Goal: Information Seeking & Learning: Check status

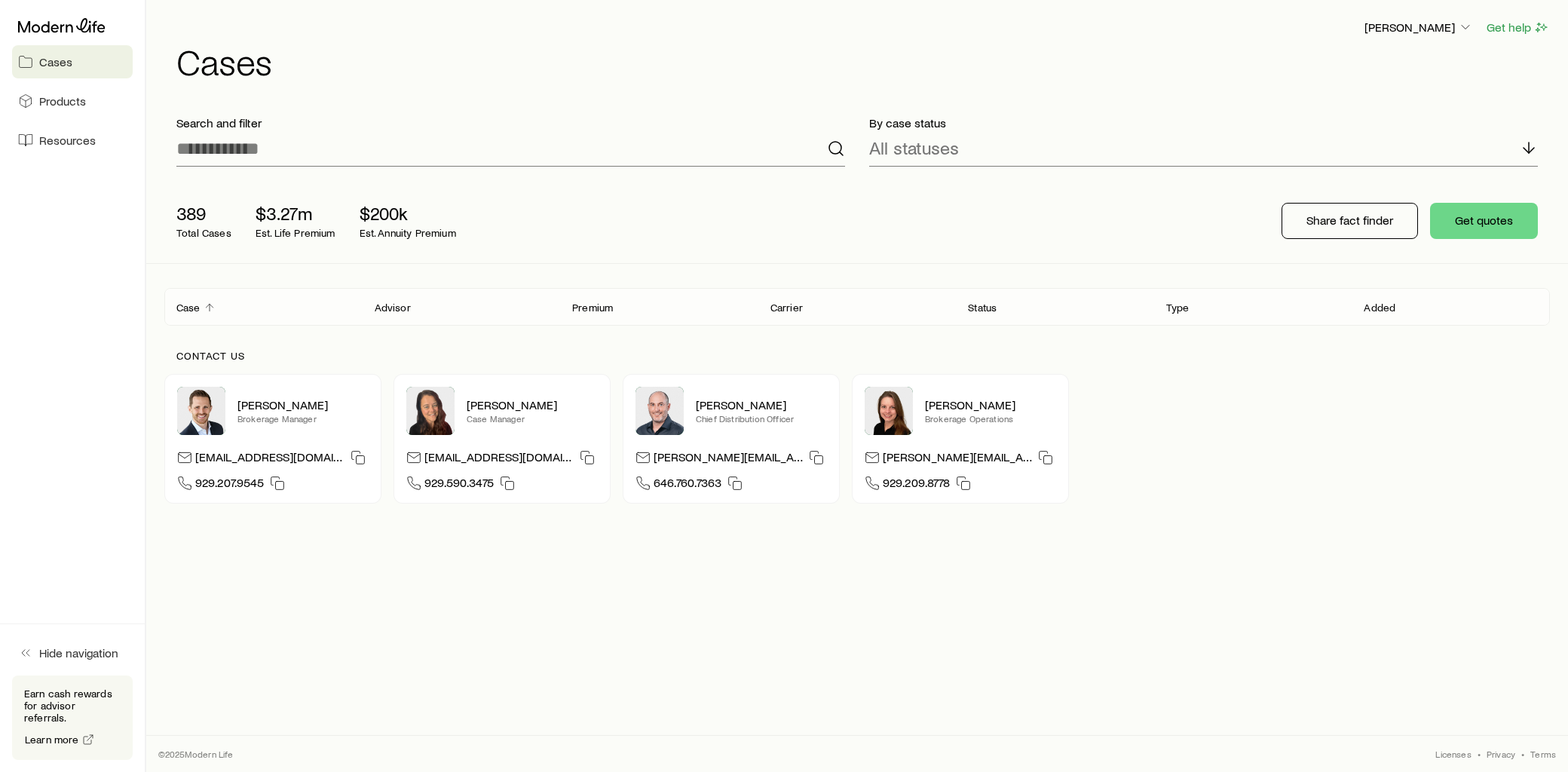
click at [214, 309] on icon "Client cases" at bounding box center [210, 307] width 12 height 12
click at [273, 155] on input at bounding box center [510, 149] width 669 height 36
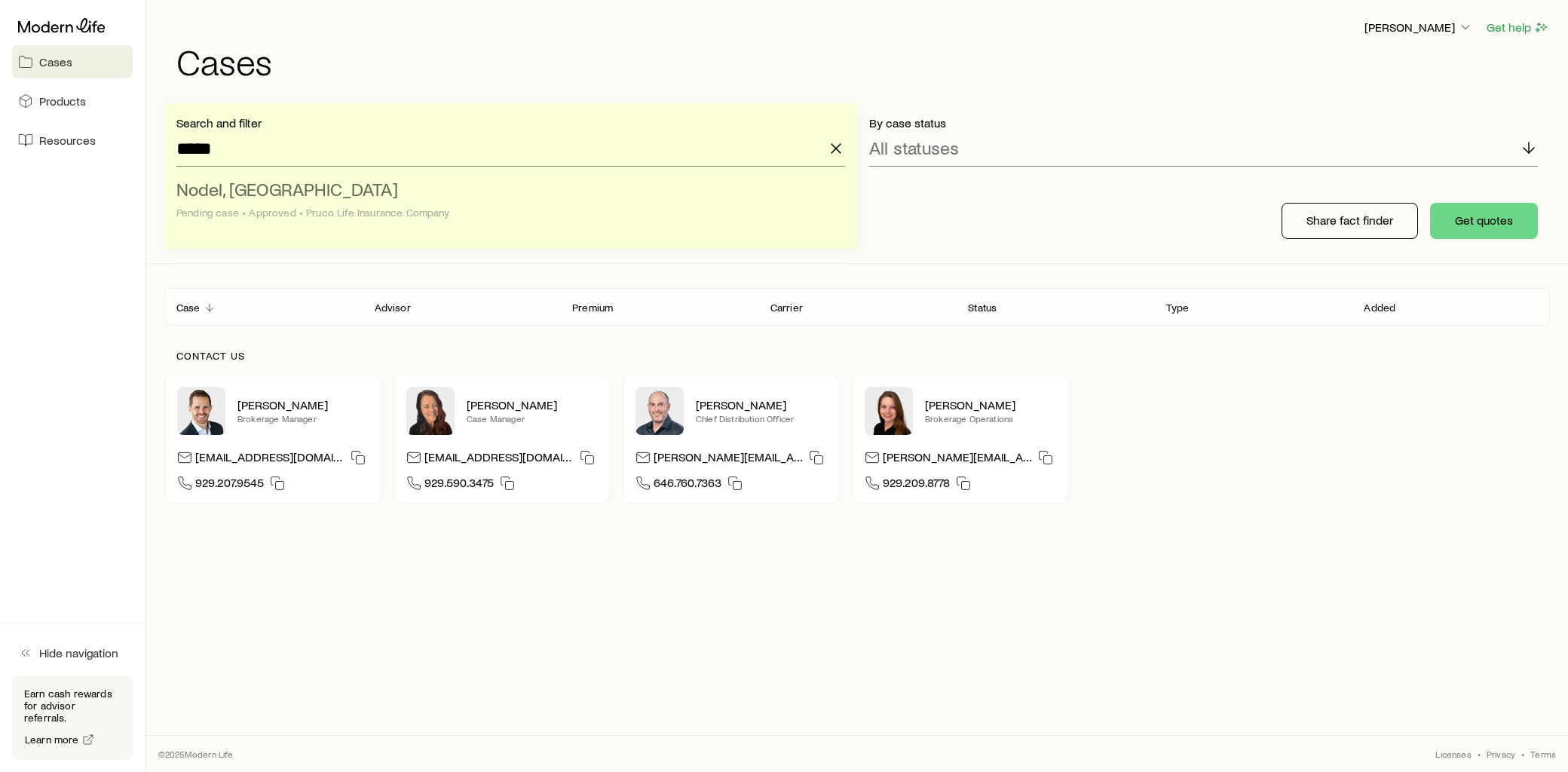
click at [273, 185] on span "Nodel, Jordan" at bounding box center [287, 188] width 222 height 22
type input "**********"
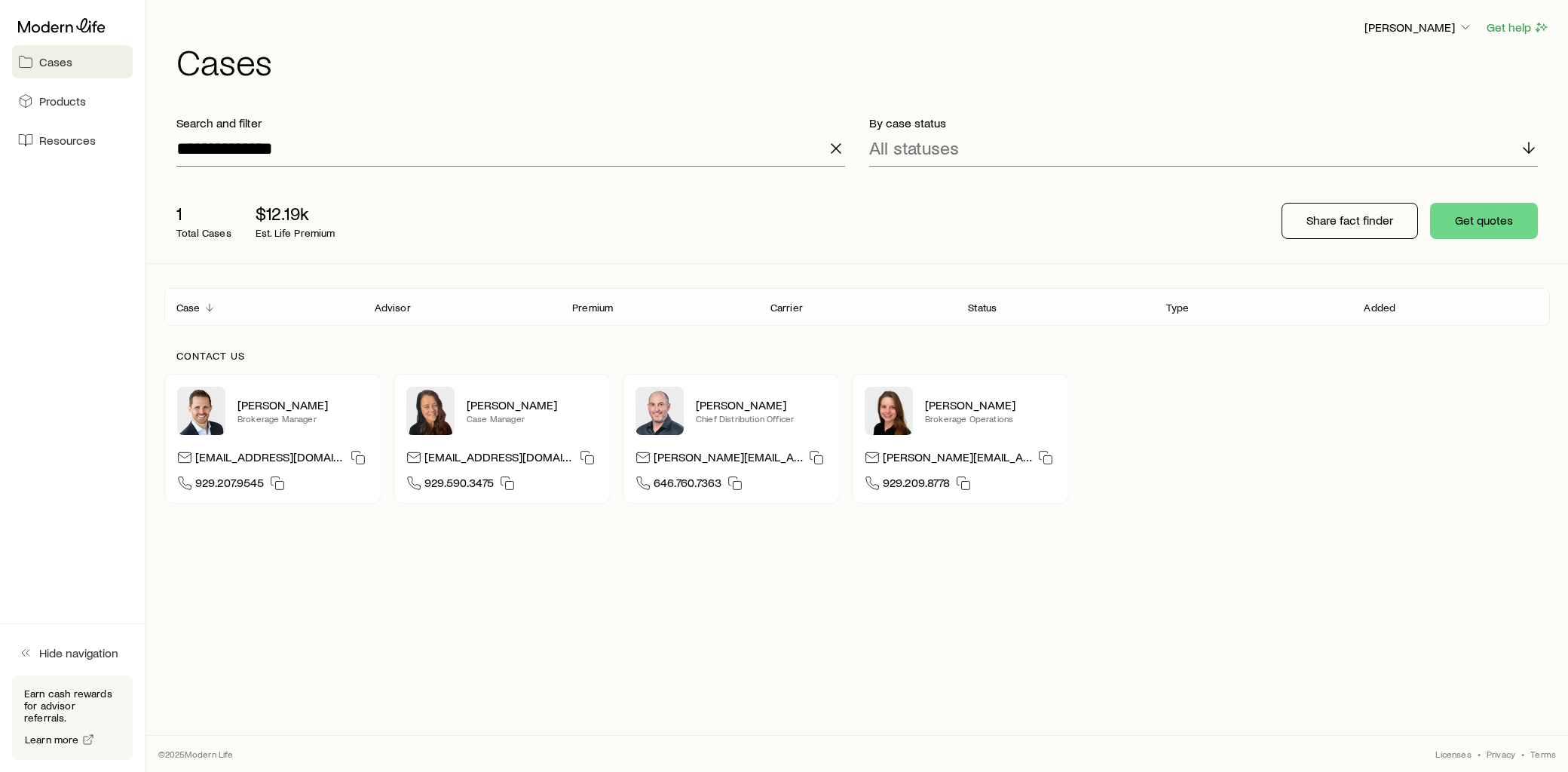
click at [188, 310] on p "Case" at bounding box center [188, 307] width 24 height 12
click at [191, 312] on p "Case" at bounding box center [188, 307] width 24 height 12
click at [208, 310] on icon "Client cases" at bounding box center [210, 307] width 12 height 12
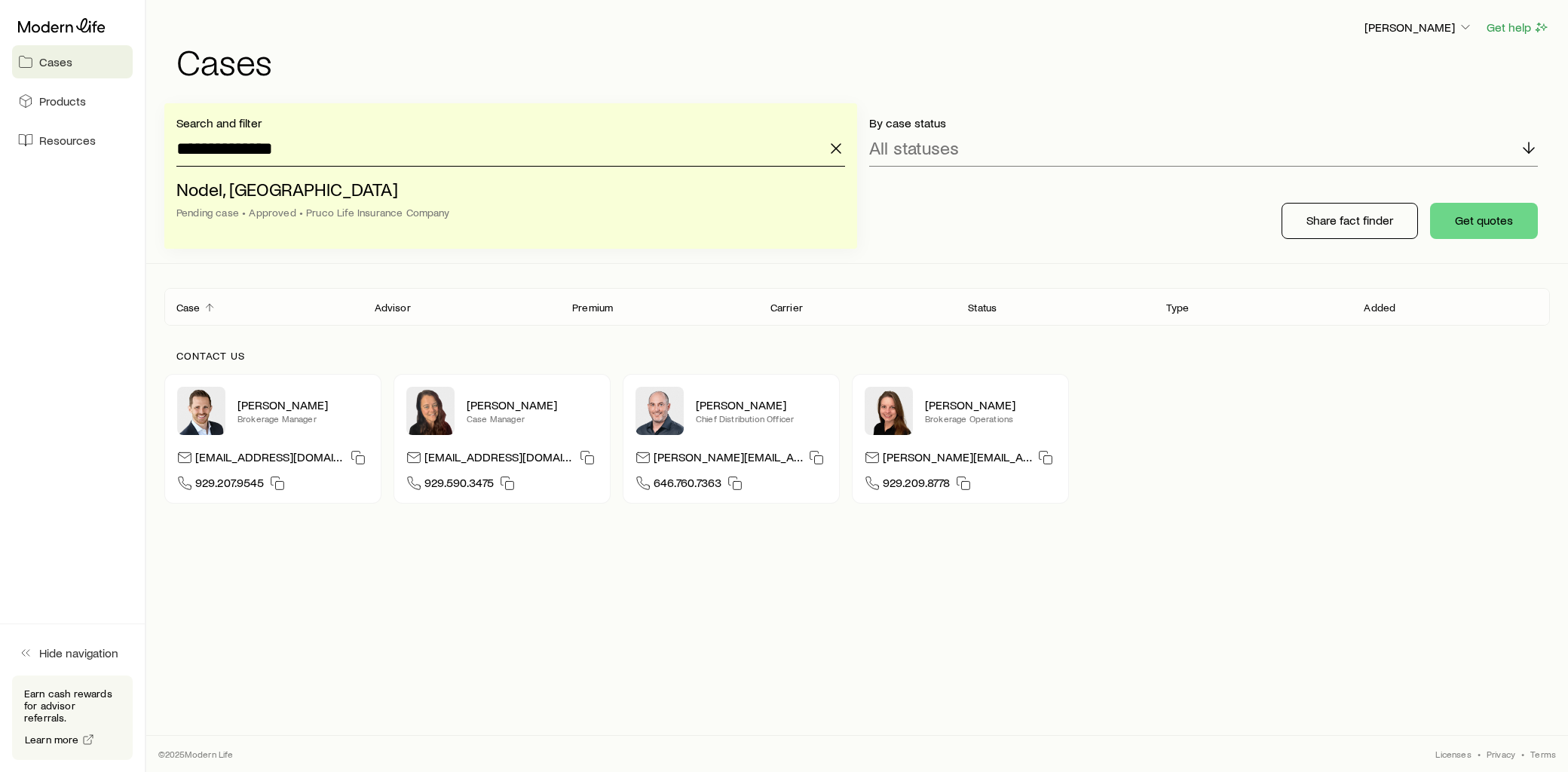
click at [285, 154] on input "**********" at bounding box center [510, 149] width 669 height 36
drag, startPoint x: 285, startPoint y: 154, endPoint x: 132, endPoint y: 150, distance: 153.1
click at [133, 150] on div "**********" at bounding box center [784, 386] width 1568 height 772
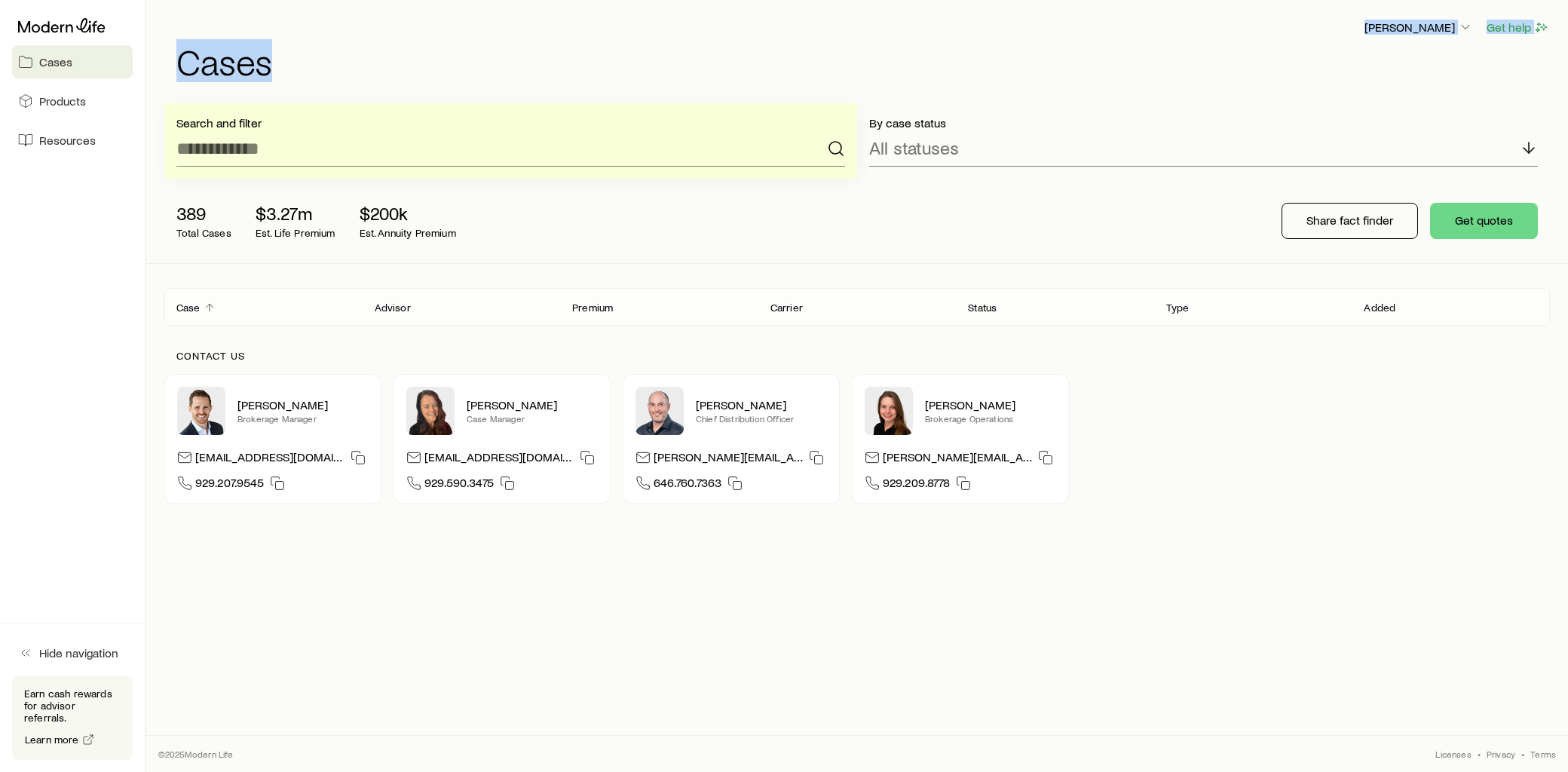
drag, startPoint x: 485, startPoint y: 43, endPoint x: 490, endPoint y: 36, distance: 8.6
click at [490, 36] on header "Victoria Lloyd Get help Cases" at bounding box center [857, 49] width 1386 height 61
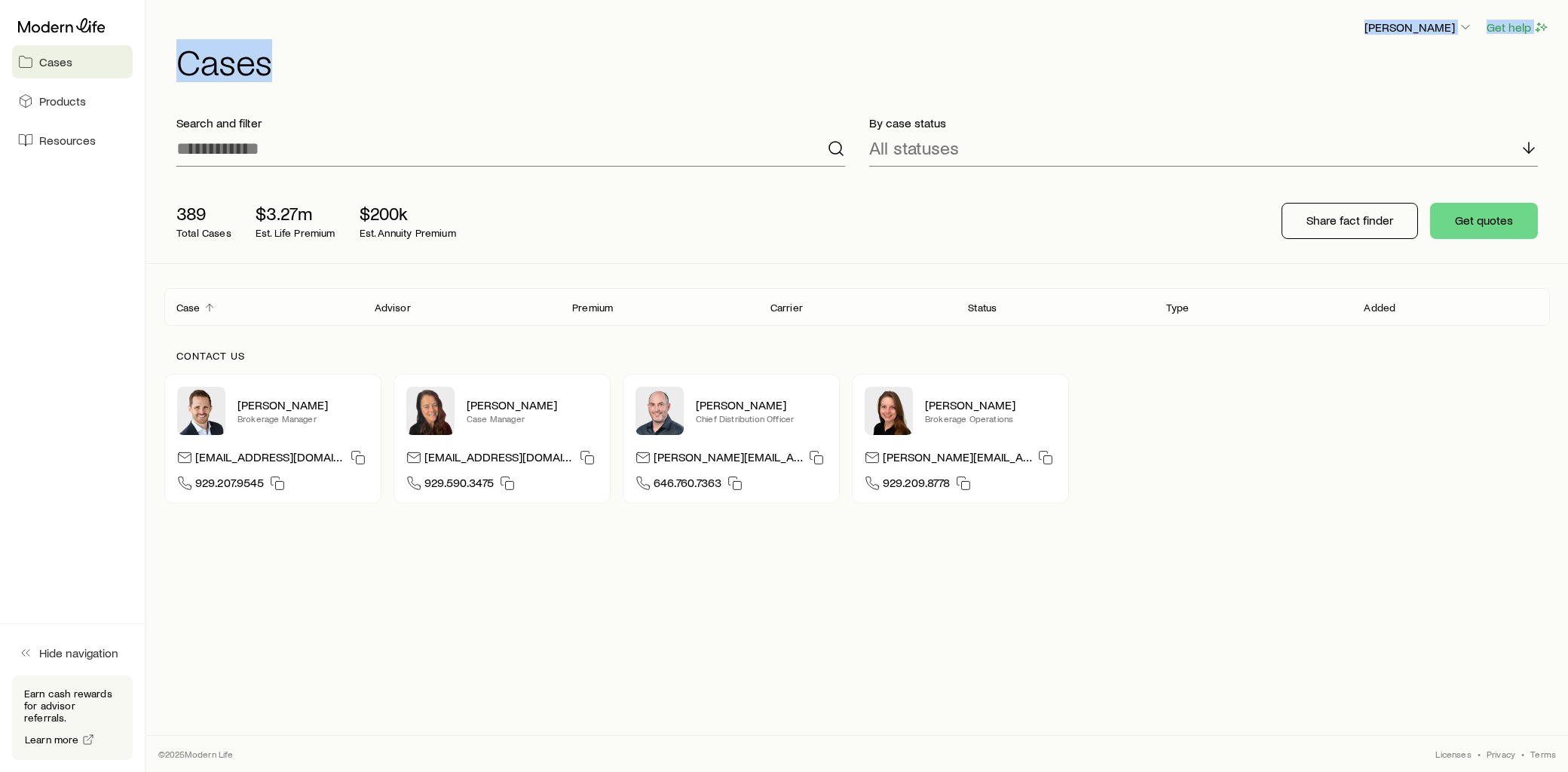
drag, startPoint x: 490, startPoint y: 36, endPoint x: 416, endPoint y: 95, distance: 94.6
click at [416, 95] on div "Victoria Lloyd Get help Cases" at bounding box center [857, 49] width 1386 height 97
click at [56, 65] on span "Cases" at bounding box center [56, 61] width 33 height 15
click at [71, 137] on span "Resources" at bounding box center [68, 140] width 56 height 15
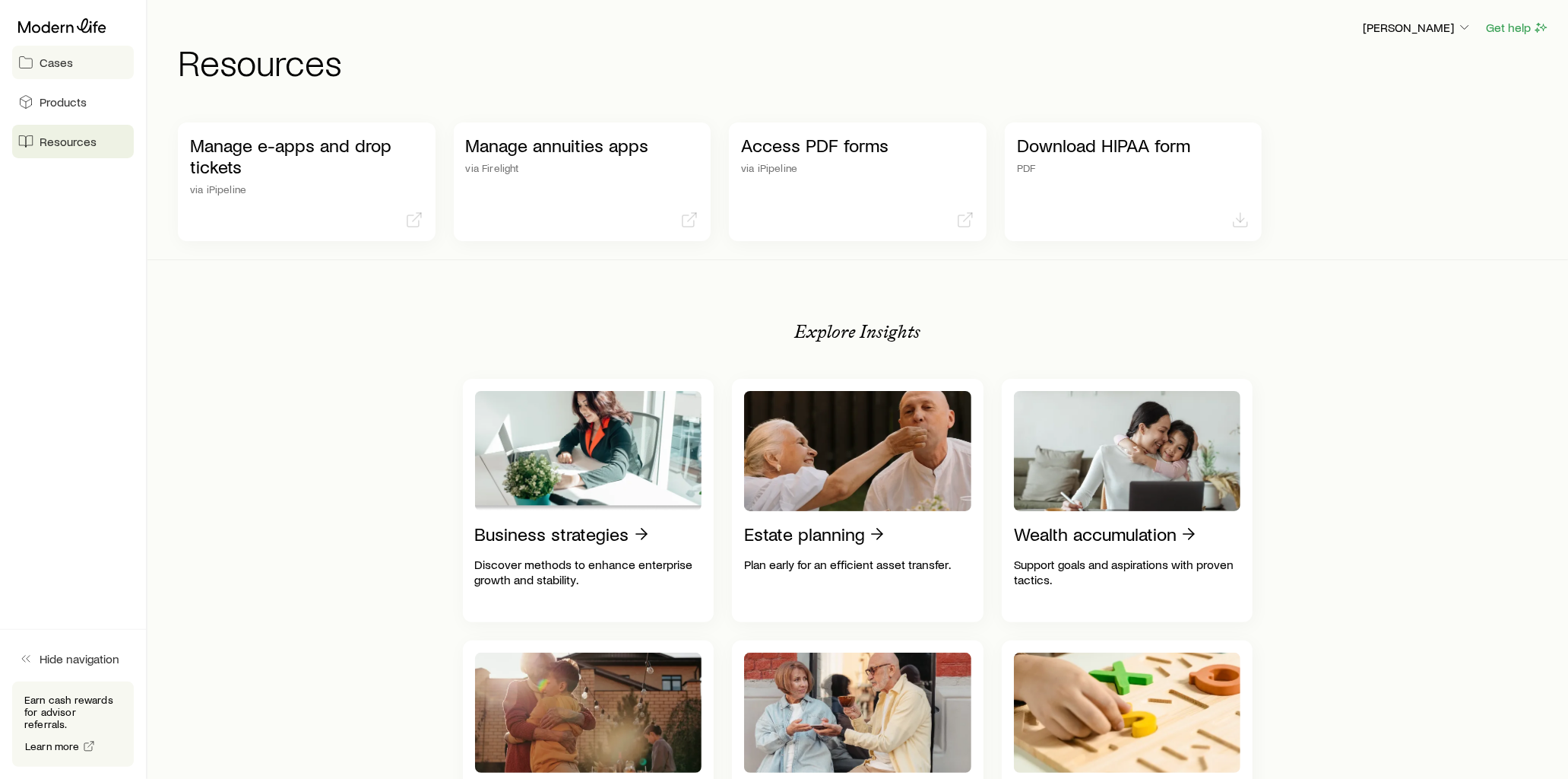
click at [74, 71] on link "Cases" at bounding box center [73, 63] width 122 height 34
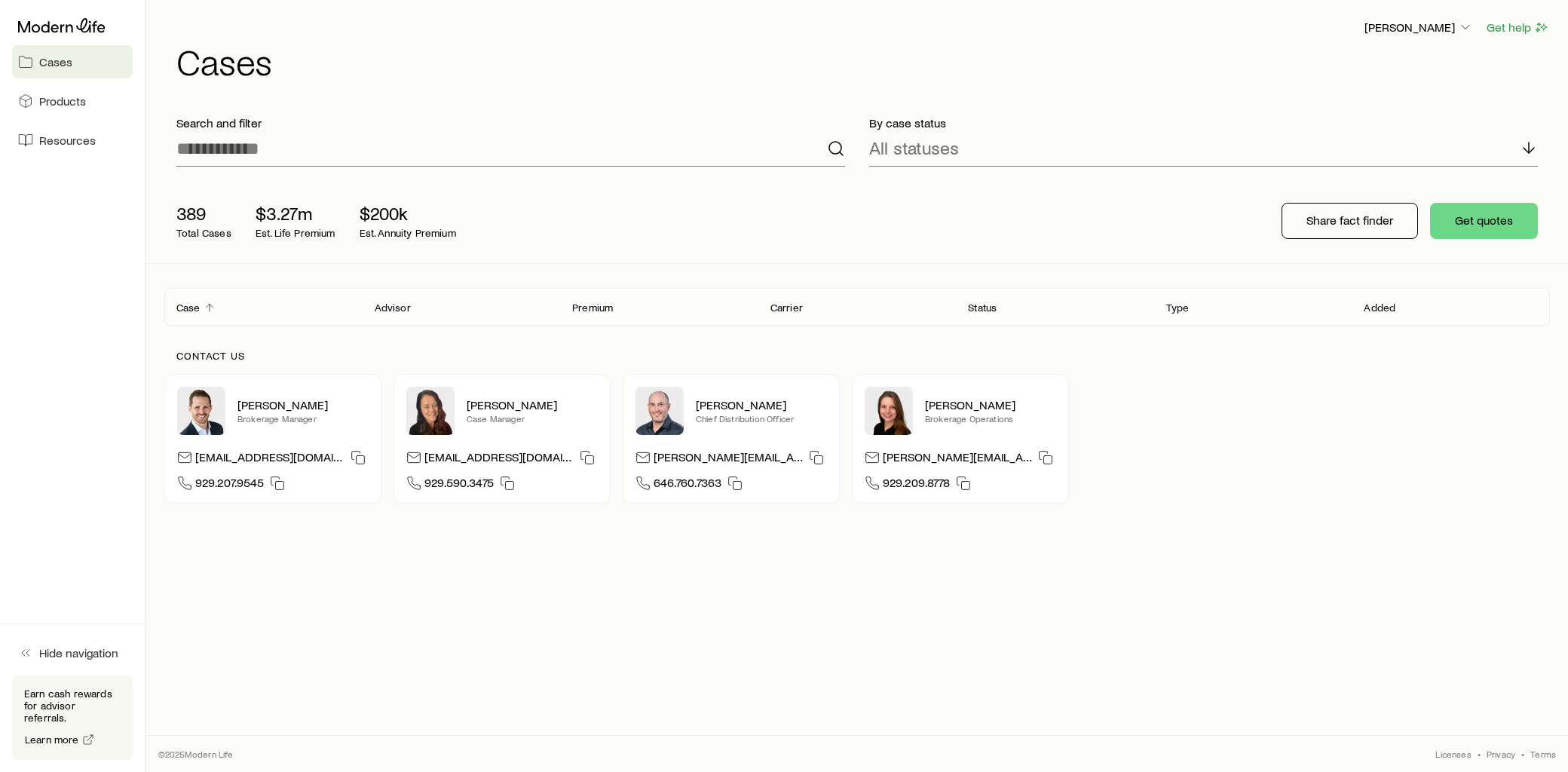
click at [219, 302] on div "Case" at bounding box center [263, 307] width 198 height 18
click at [215, 306] on div "Case" at bounding box center [263, 307] width 198 height 18
click at [342, 313] on div "Case" at bounding box center [263, 307] width 198 height 18
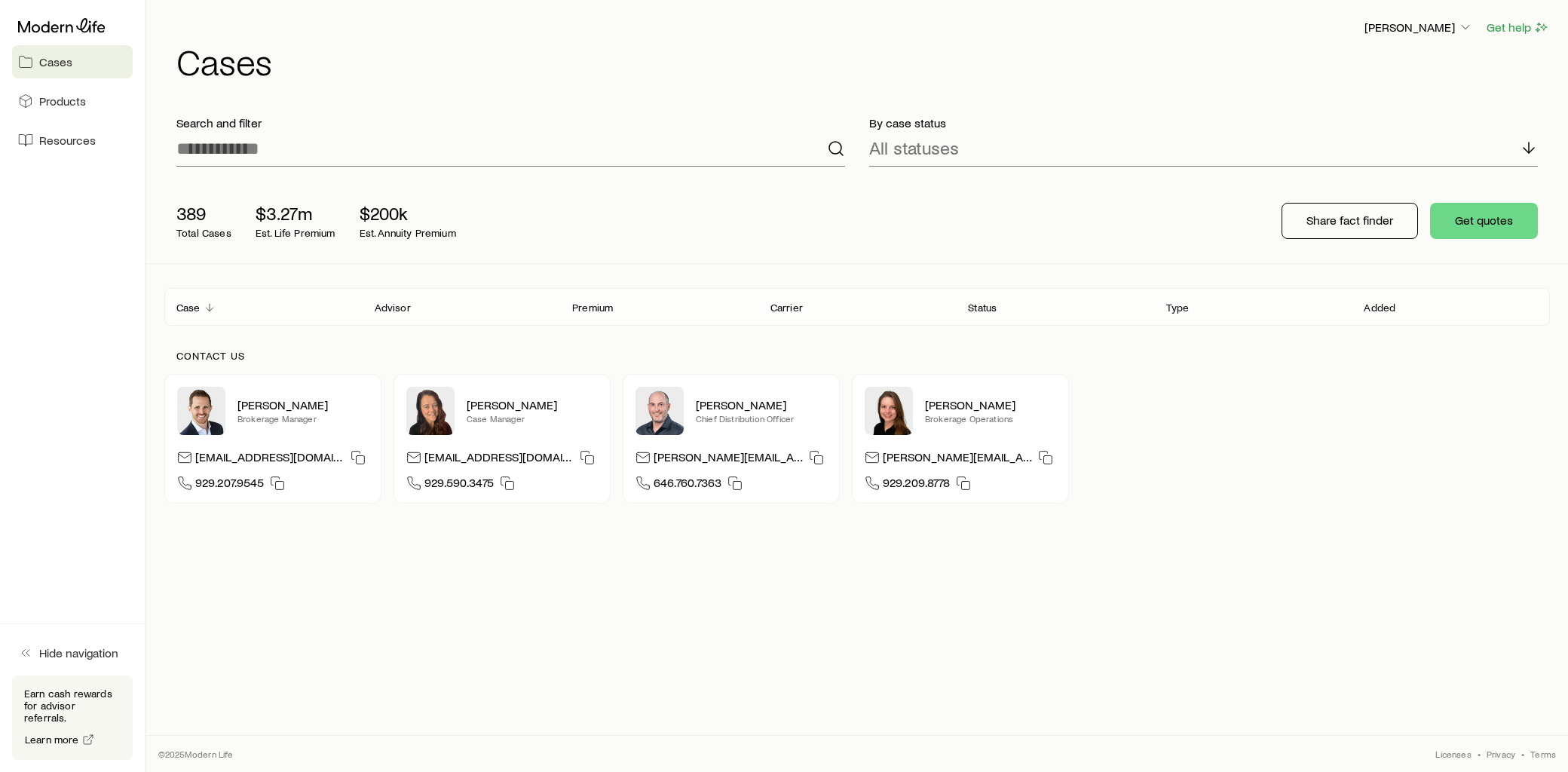
click at [450, 307] on div "Advisor" at bounding box center [461, 307] width 198 height 18
click at [496, 313] on div "Advisor" at bounding box center [461, 307] width 198 height 18
click at [1421, 317] on header "Case Advisor Premium Carrier Status Type Added" at bounding box center [857, 307] width 1386 height 36
click at [214, 304] on icon "Client cases" at bounding box center [210, 307] width 12 height 12
click at [1525, 147] on icon at bounding box center [1529, 148] width 18 height 18
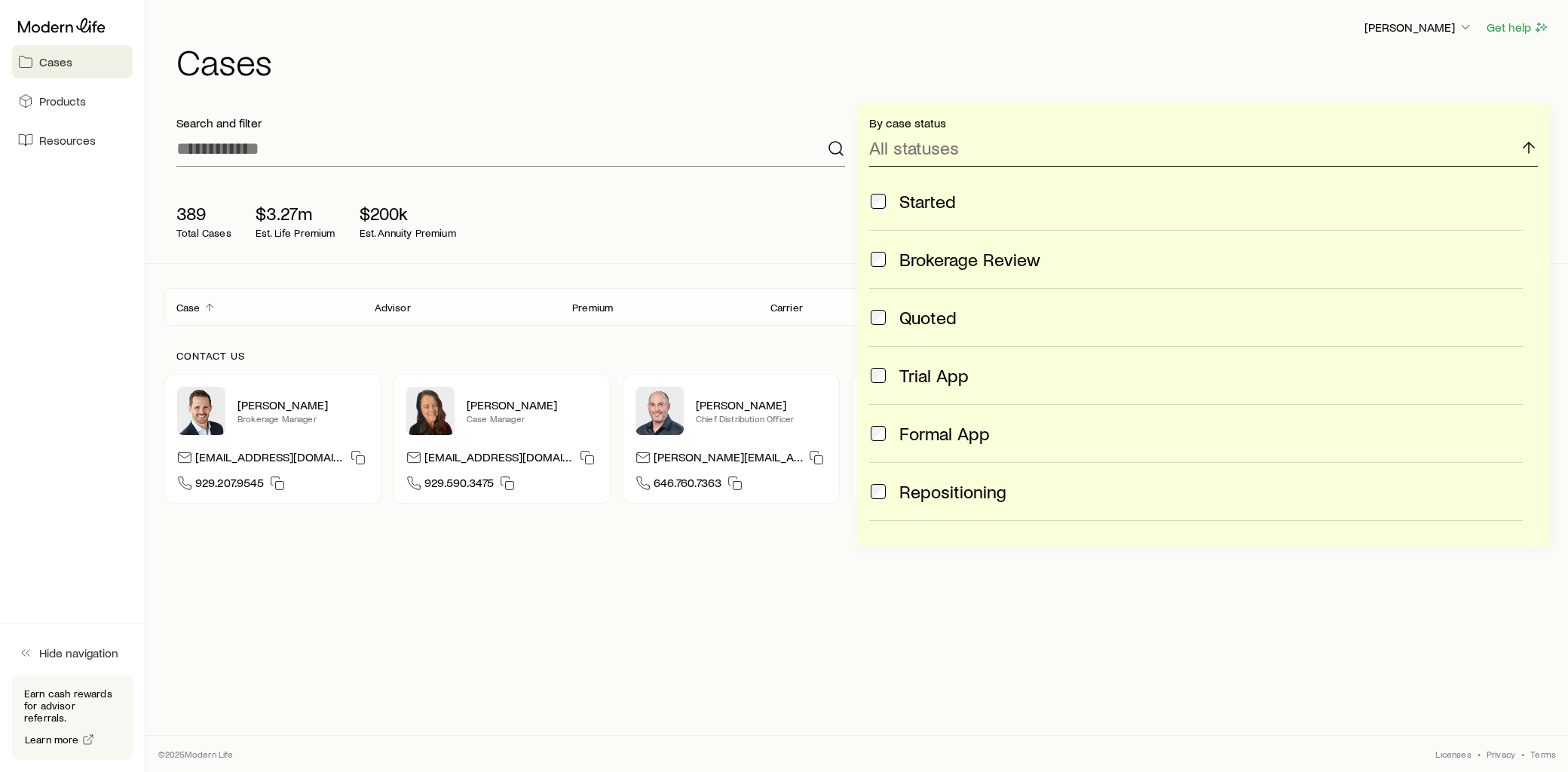
click at [976, 150] on div "All statuses" at bounding box center [1204, 149] width 669 height 36
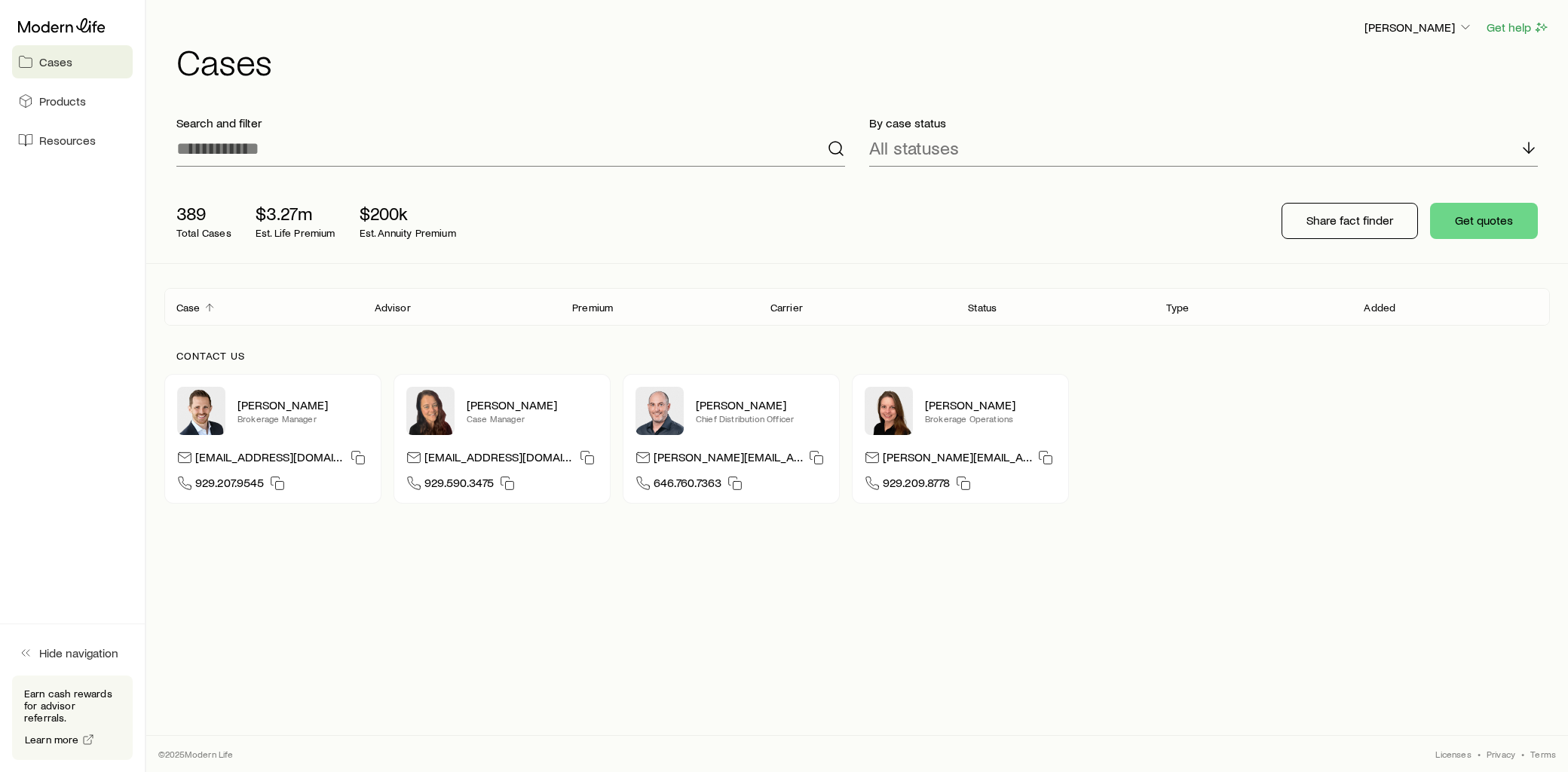
click at [571, 189] on div "389 Total Cases $3.27m Est. Life Premium $200k Est. Annuity Premium Share fact …" at bounding box center [857, 220] width 1386 height 84
click at [343, 295] on header "Case Advisor Premium Carrier Status Type Added" at bounding box center [857, 307] width 1386 height 36
click at [330, 311] on div "Case" at bounding box center [263, 307] width 198 height 18
click at [203, 307] on icon "Client cases" at bounding box center [210, 307] width 12 height 12
click at [207, 313] on icon "Client cases" at bounding box center [210, 307] width 12 height 12
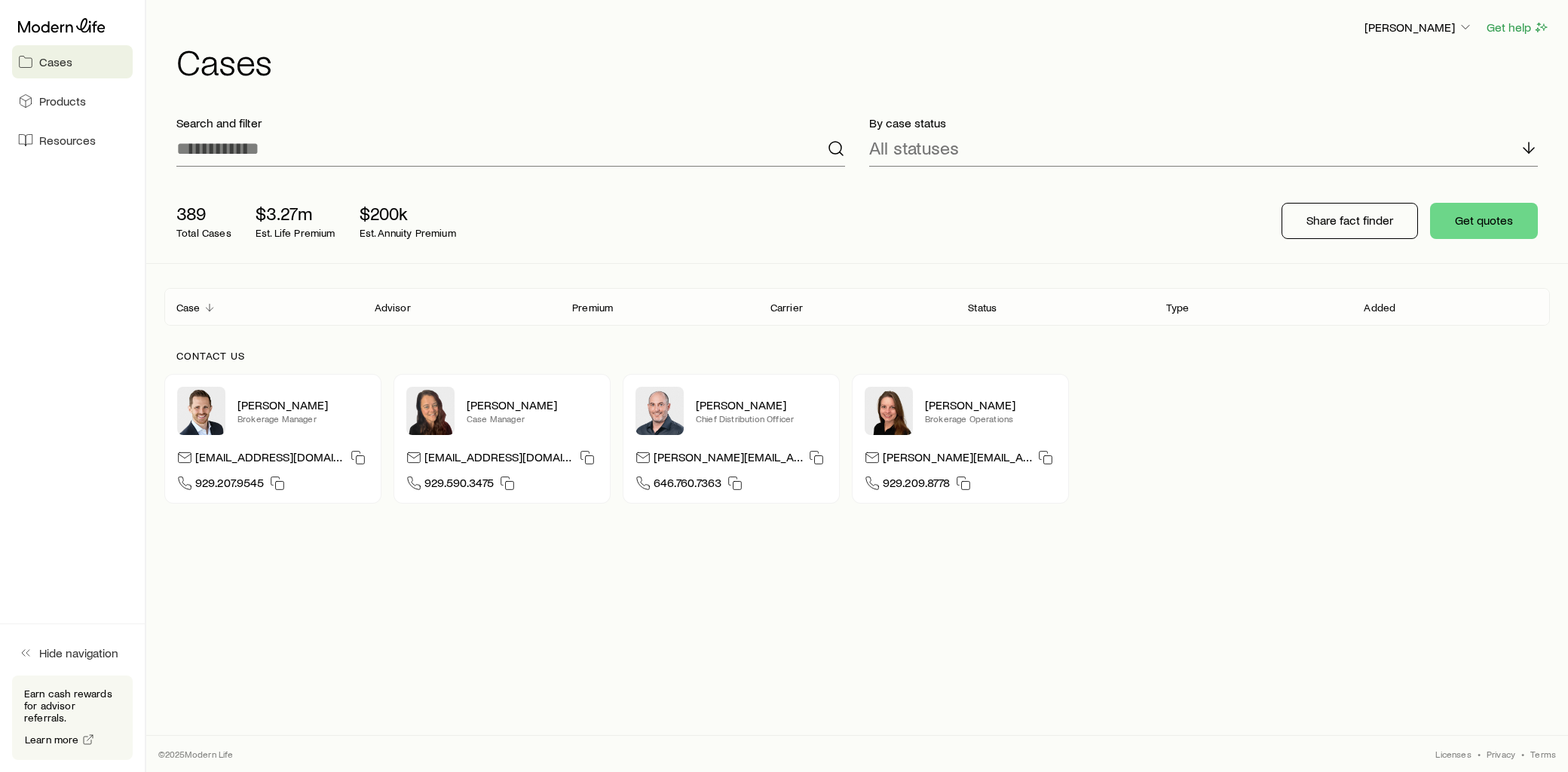
click at [951, 311] on div "Carrier" at bounding box center [857, 307] width 198 height 18
click at [959, 370] on div "Contact us" at bounding box center [857, 362] width 1386 height 24
click at [271, 148] on input at bounding box center [510, 149] width 669 height 36
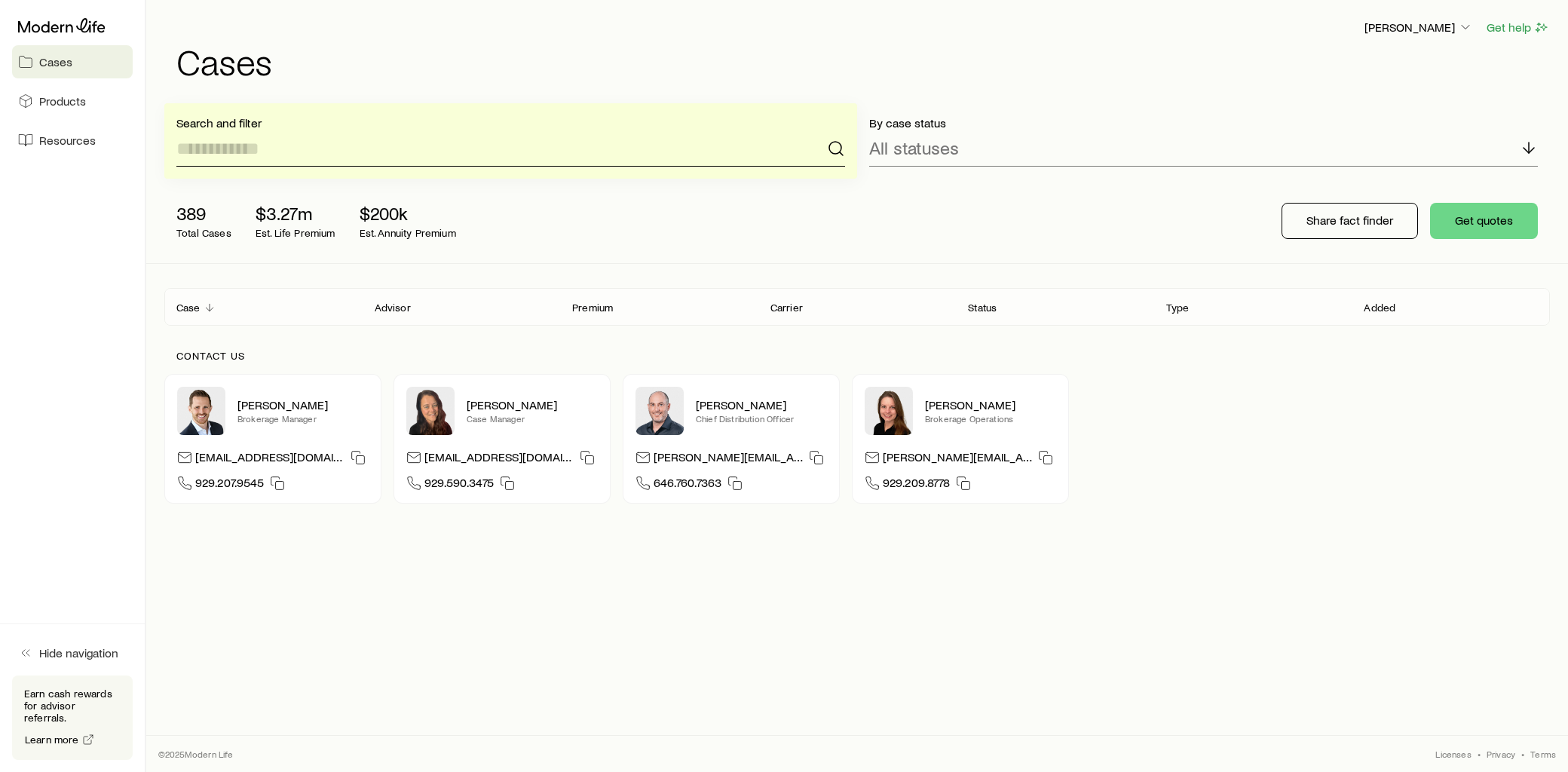
click at [230, 134] on input at bounding box center [510, 149] width 669 height 36
click at [244, 129] on p "Search and filter" at bounding box center [510, 123] width 669 height 15
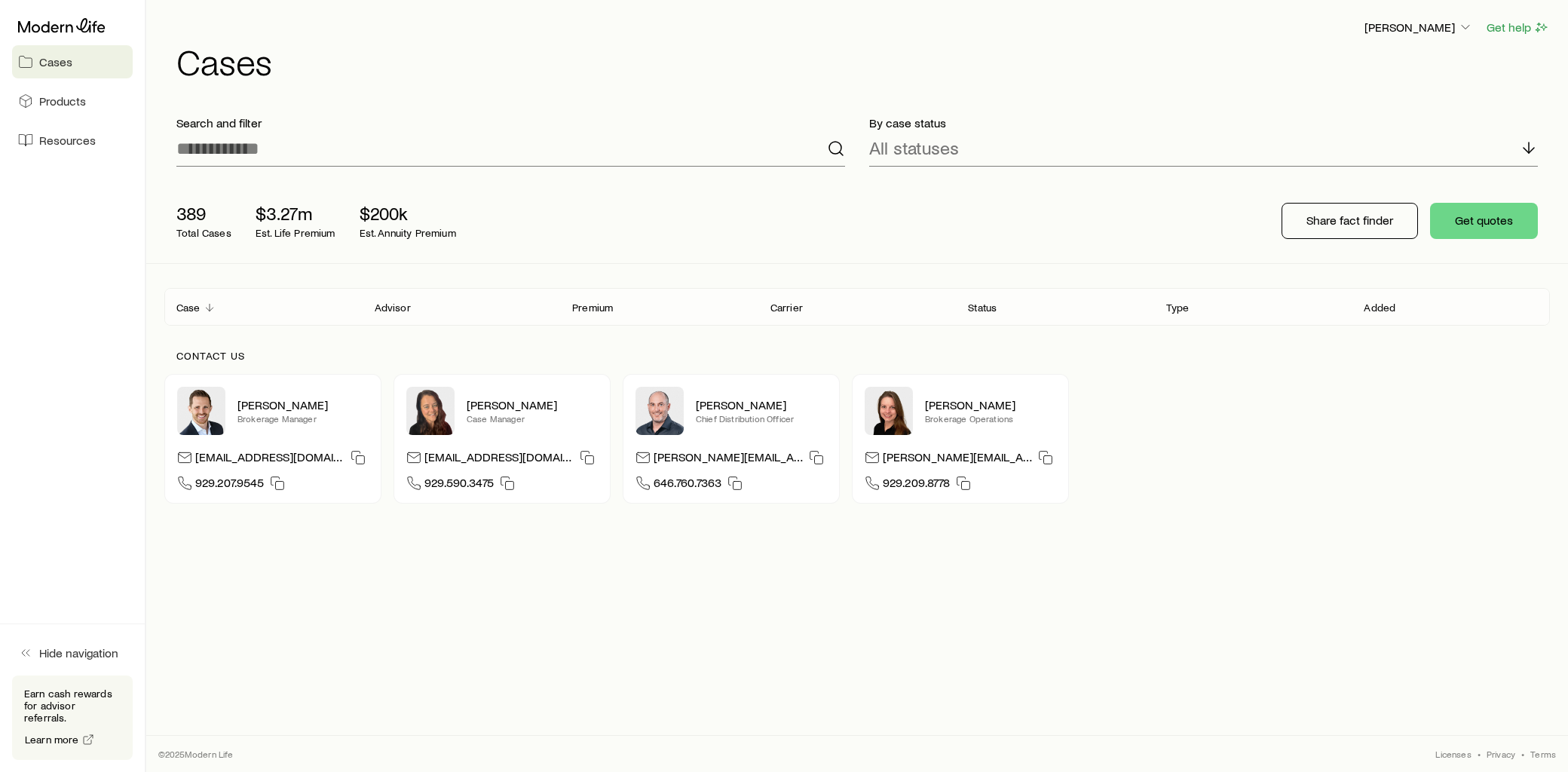
click at [209, 222] on p "389" at bounding box center [203, 213] width 55 height 21
click at [656, 307] on div "Premium" at bounding box center [659, 307] width 198 height 18
click at [262, 310] on div "Case" at bounding box center [263, 307] width 198 height 18
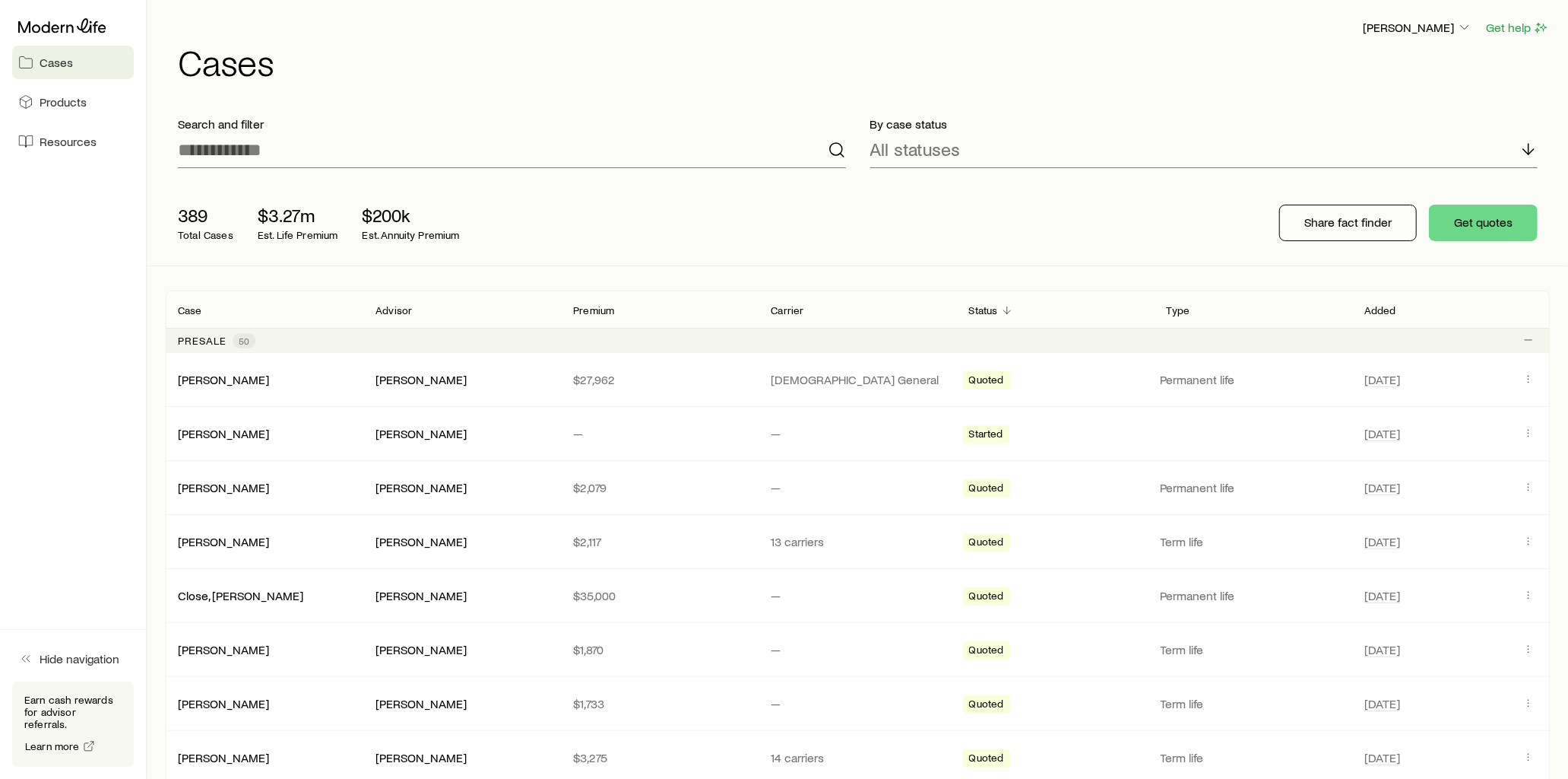
click at [1388, 308] on p "Added" at bounding box center [1380, 310] width 32 height 12
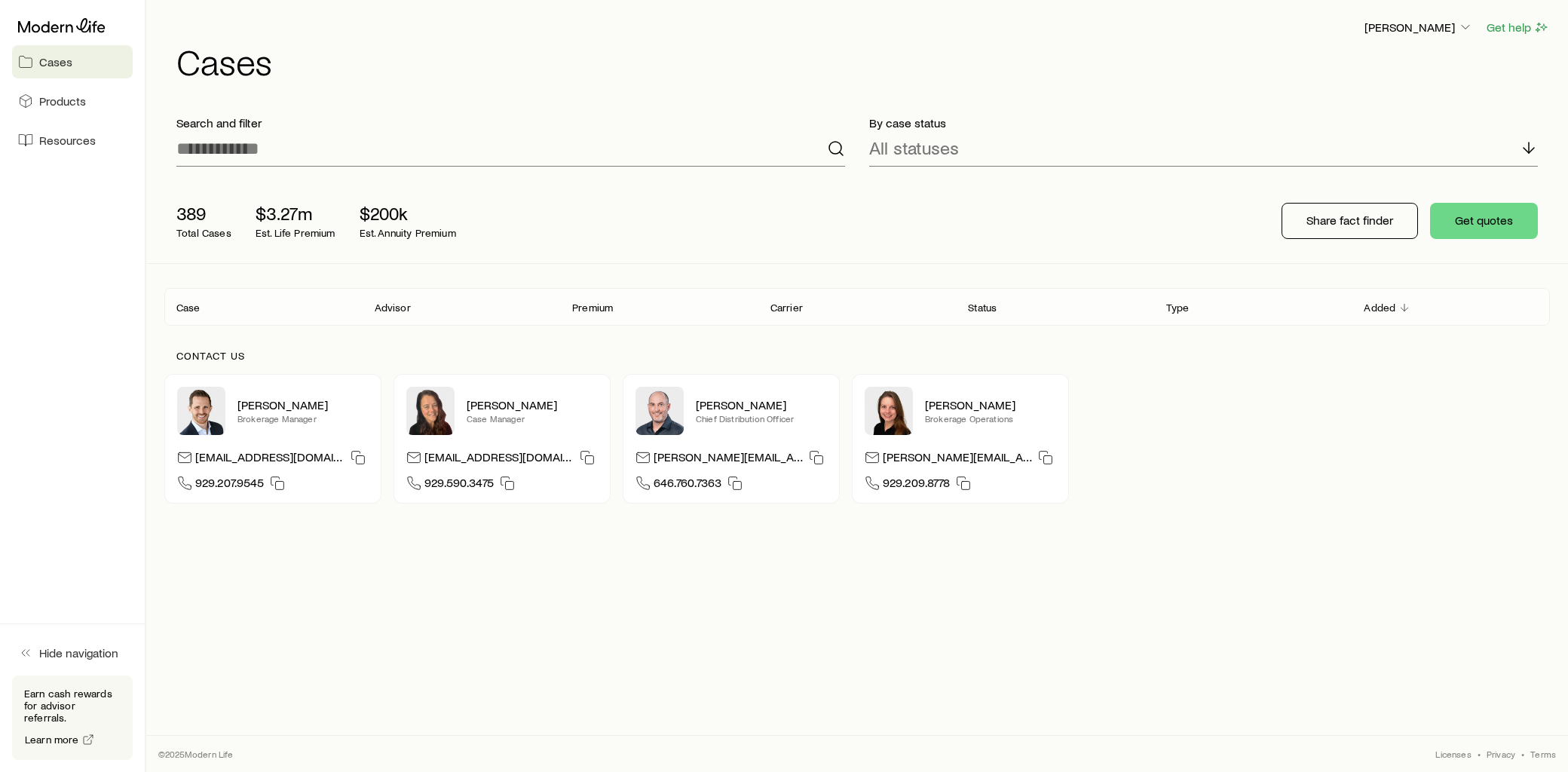
click at [1381, 305] on p "Added" at bounding box center [1380, 307] width 32 height 12
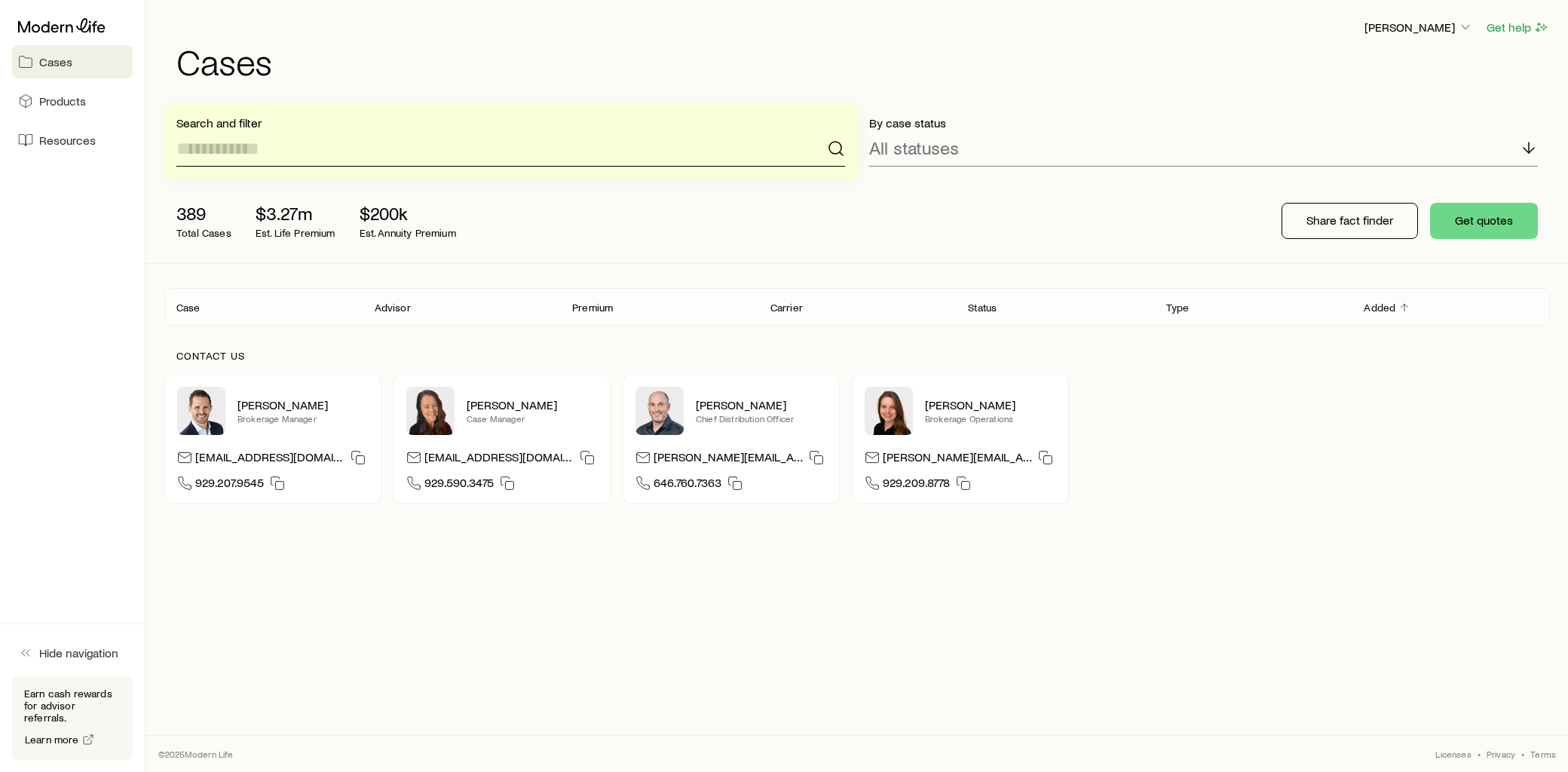
click at [301, 164] on input at bounding box center [510, 149] width 669 height 36
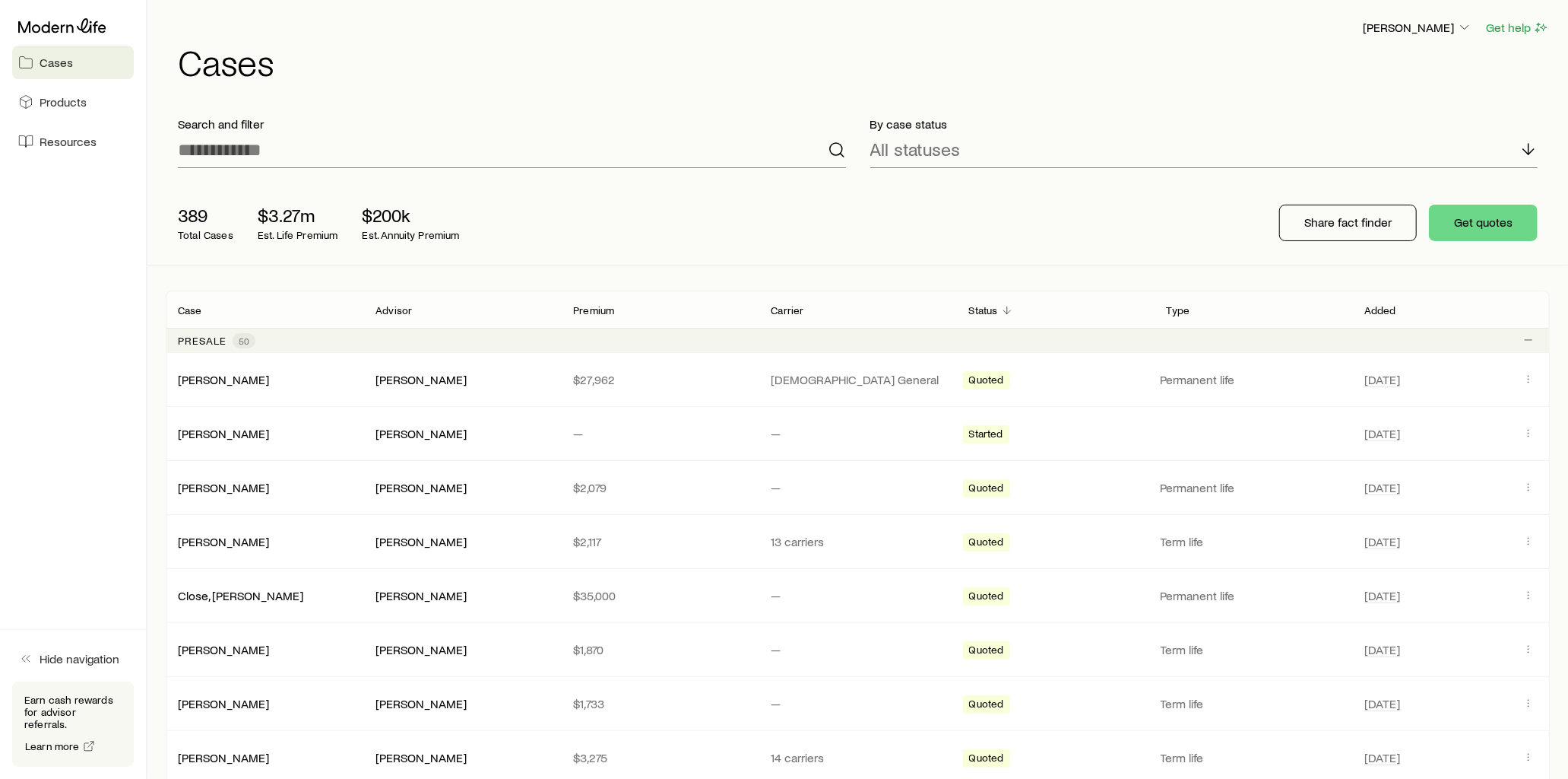
click at [401, 309] on p "Advisor" at bounding box center [394, 310] width 37 height 12
click at [1001, 313] on icon "Client cases" at bounding box center [1007, 310] width 12 height 12
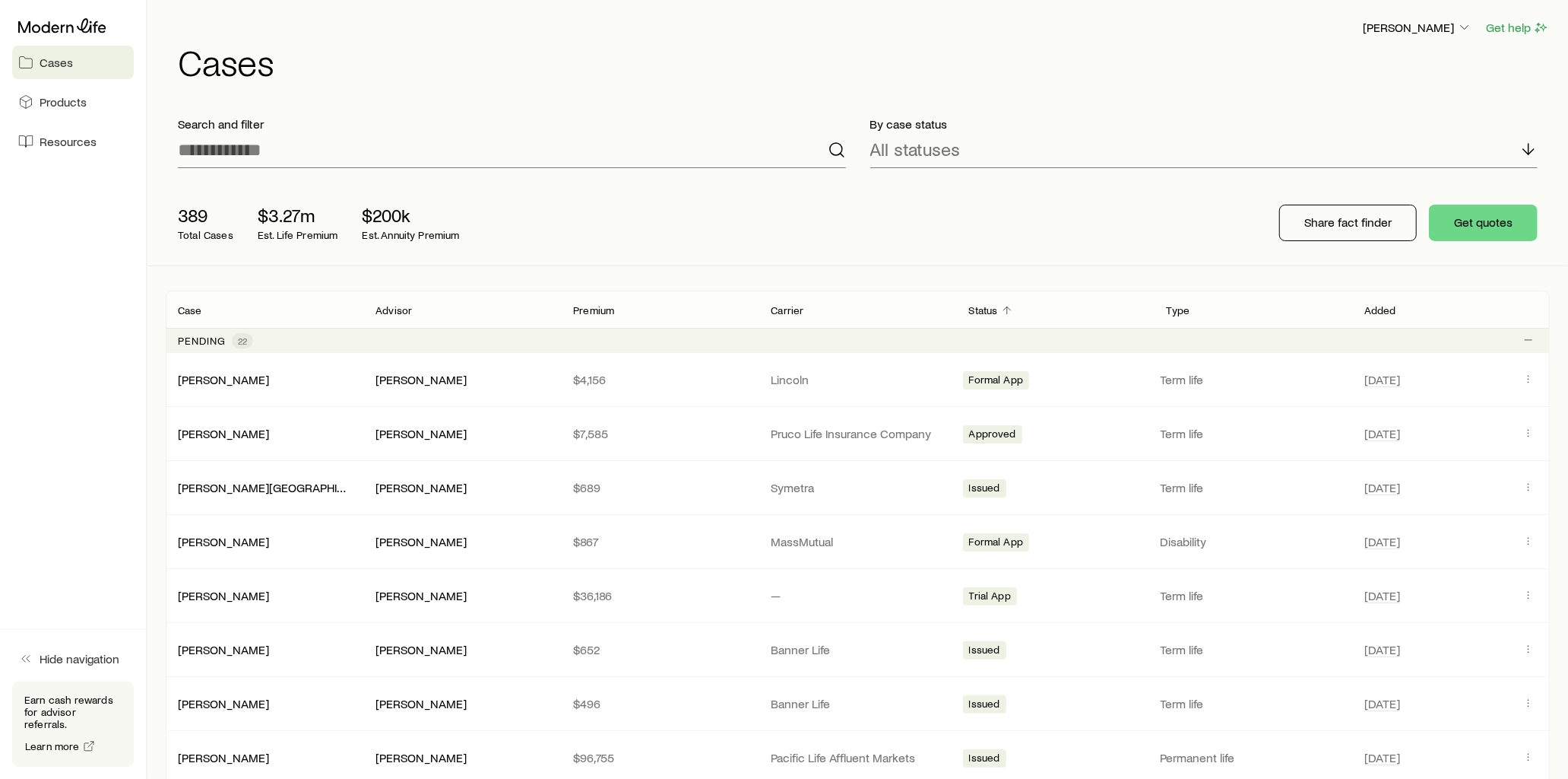
click at [1019, 309] on div "Status" at bounding box center [1056, 309] width 198 height 18
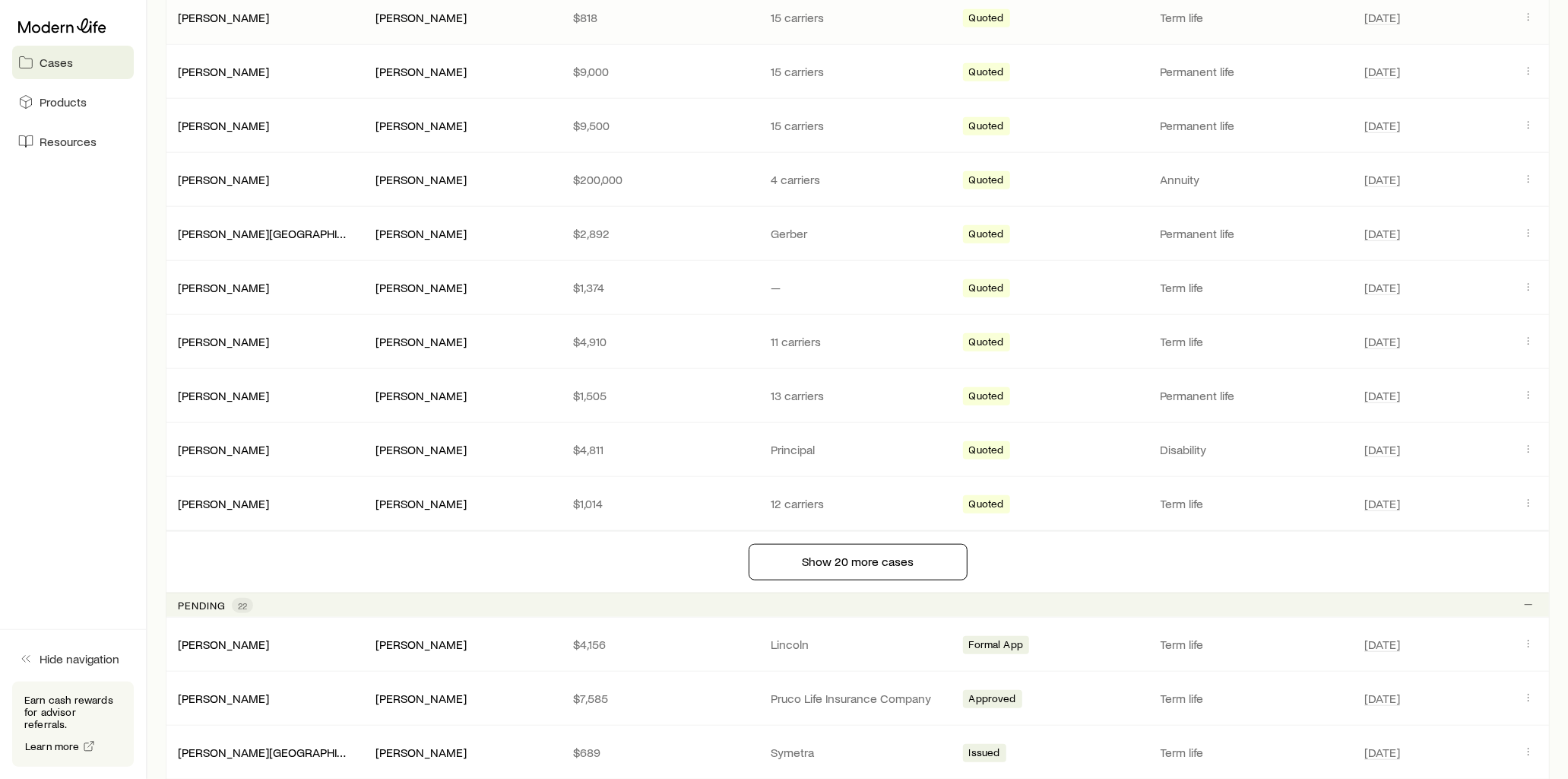
scroll to position [929, 0]
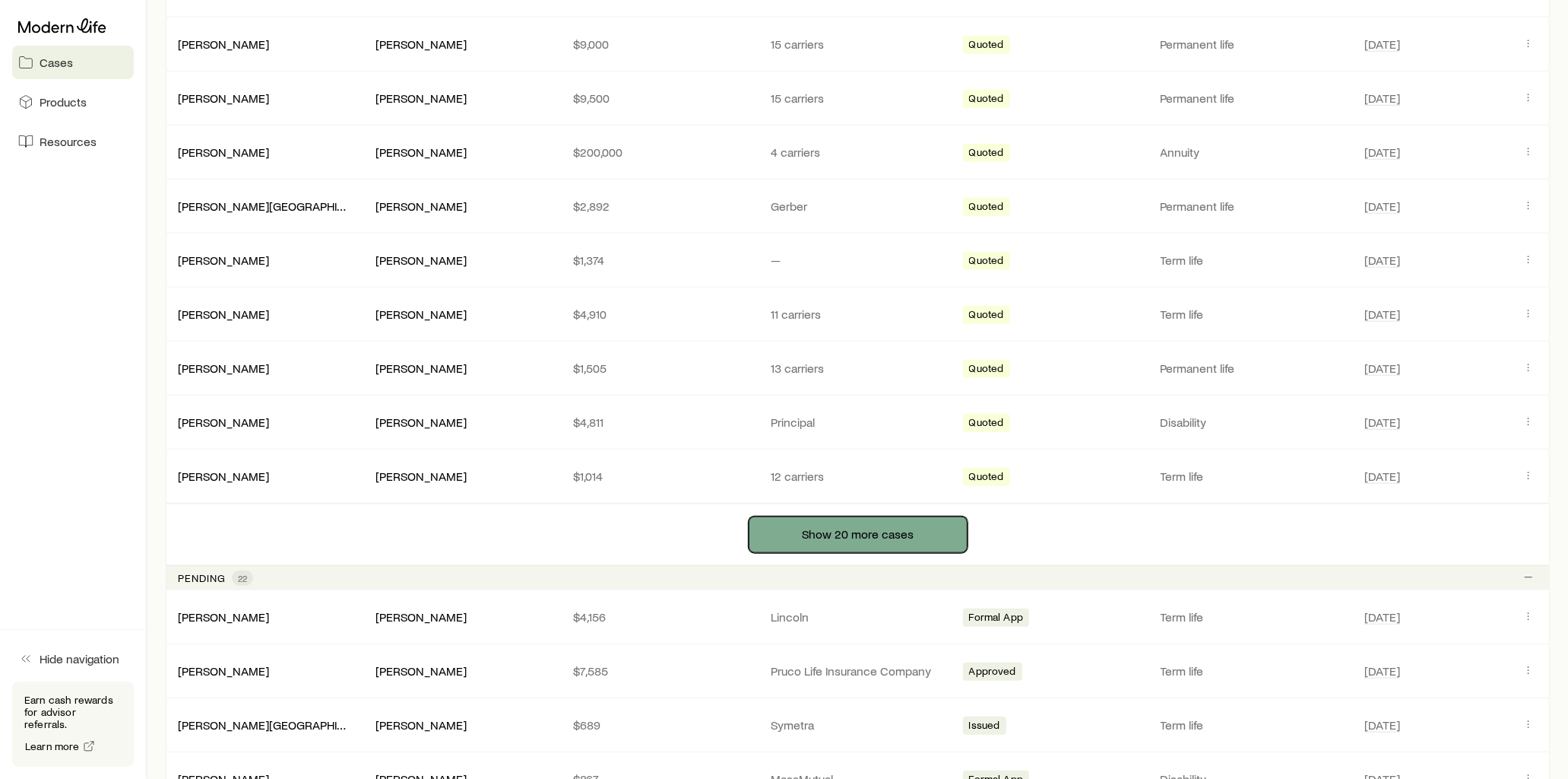
click at [877, 521] on button "Show 20 more cases" at bounding box center [858, 535] width 219 height 37
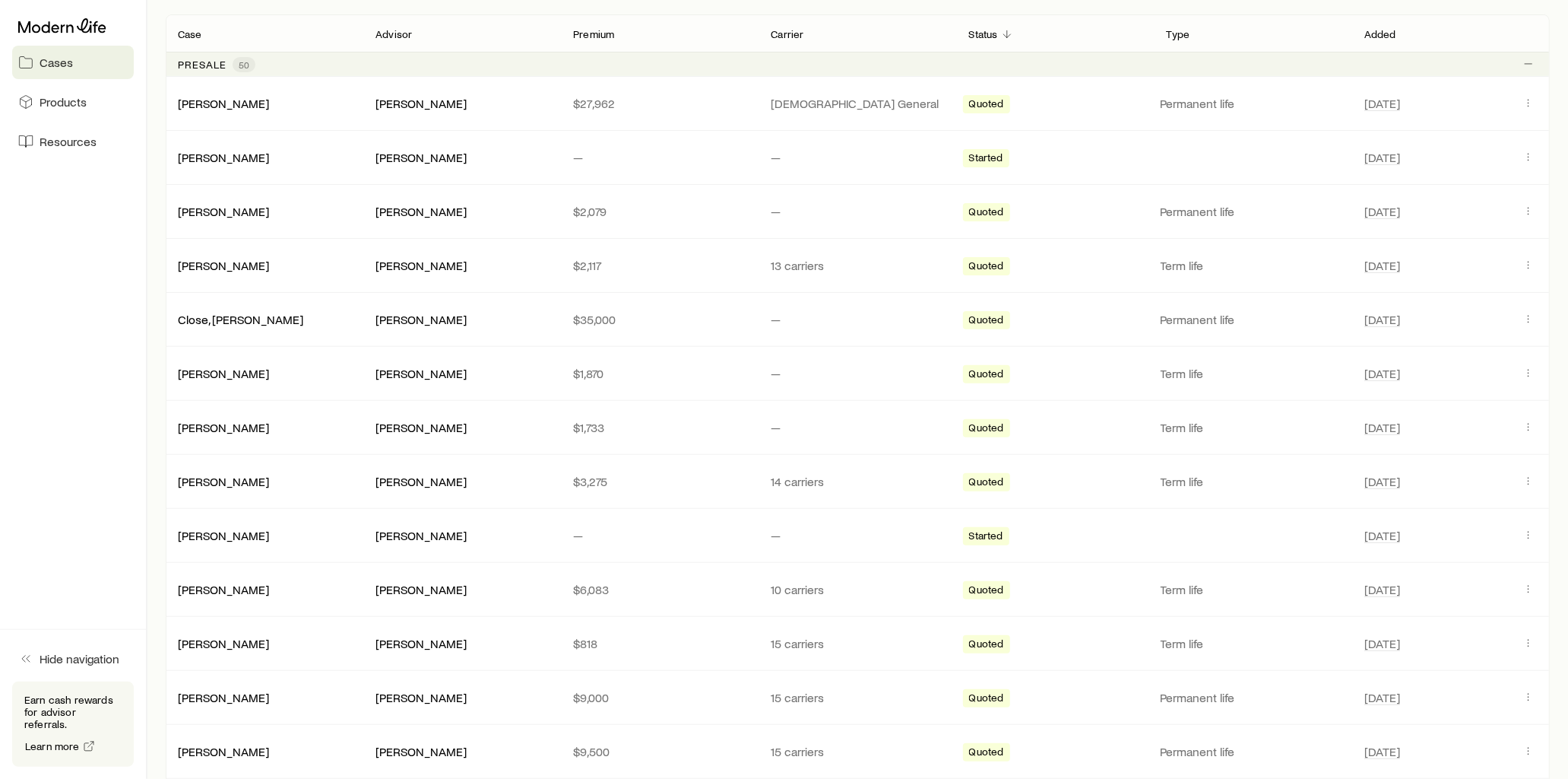
scroll to position [0, 0]
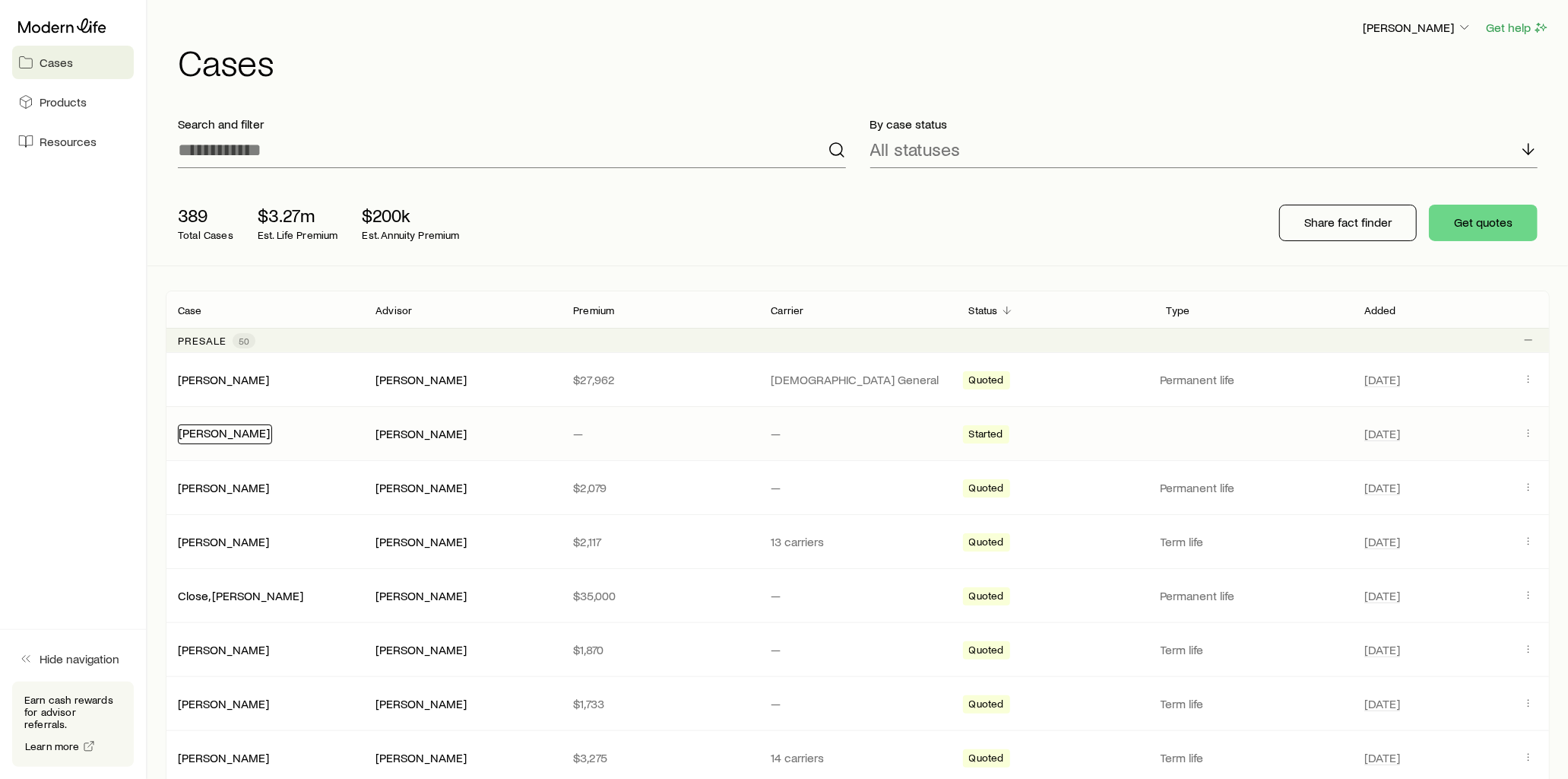
click at [214, 431] on link "Shriber, Ken" at bounding box center [224, 432] width 91 height 15
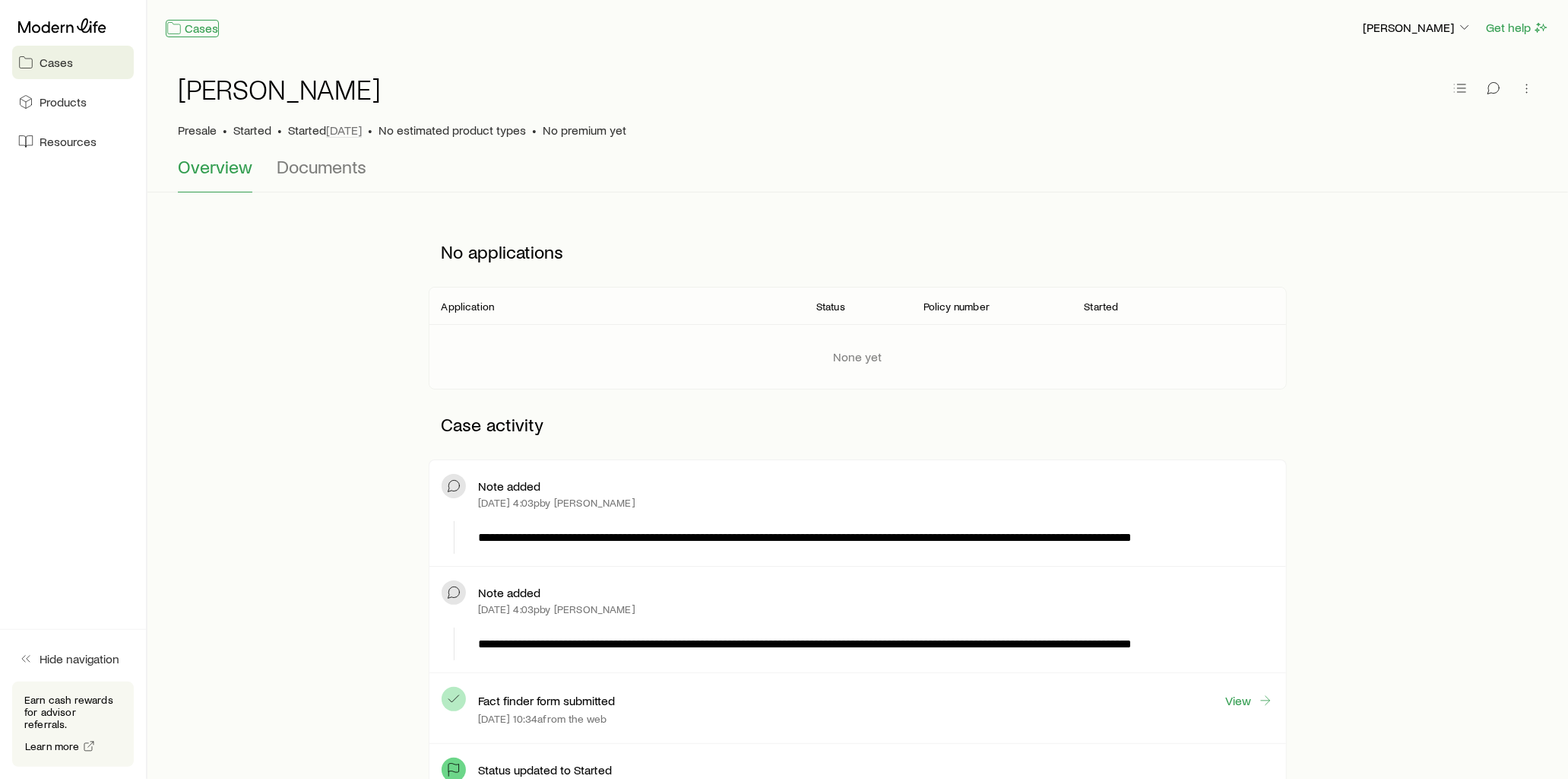
click at [185, 31] on link "Cases" at bounding box center [191, 28] width 53 height 18
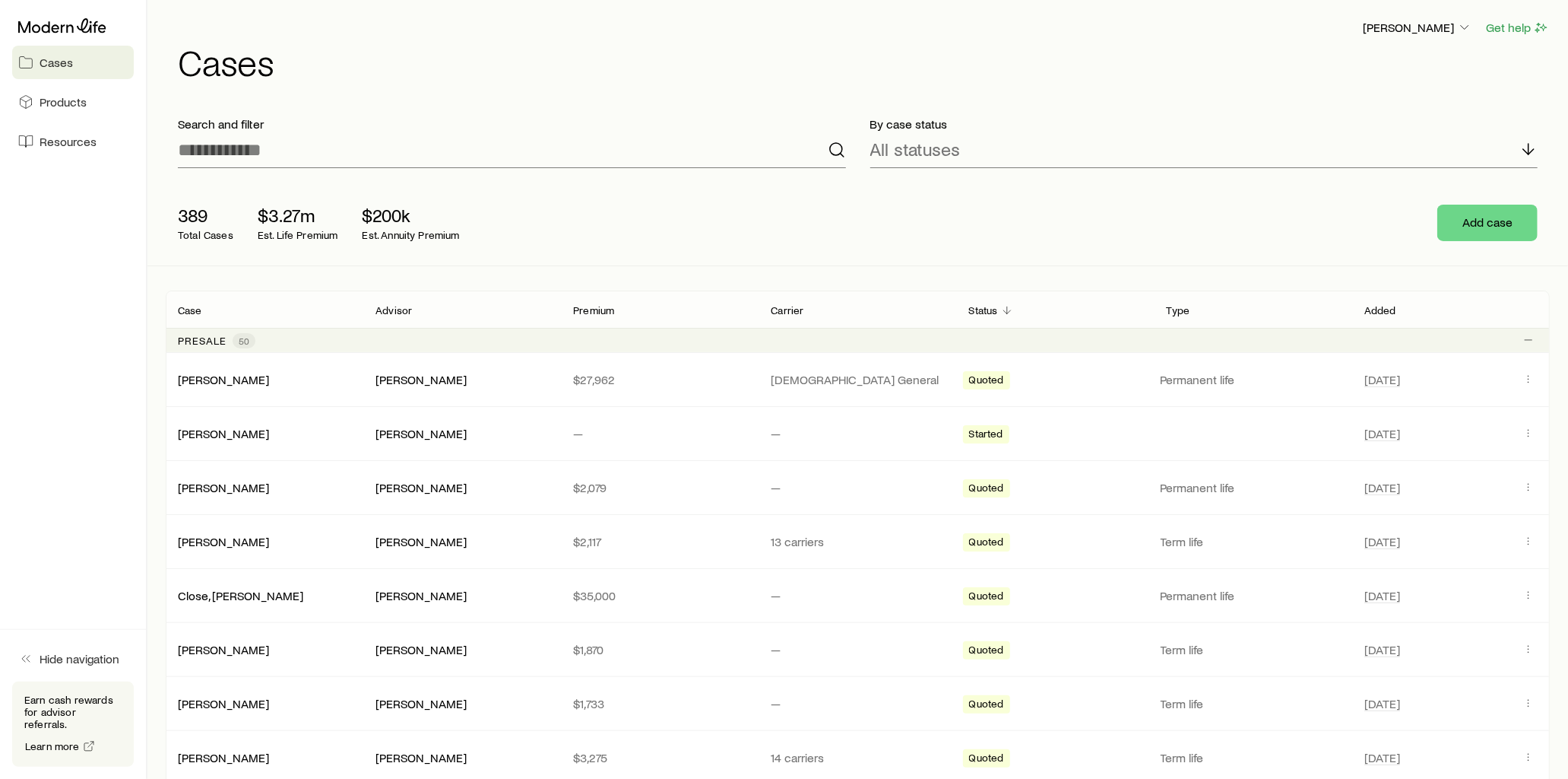
click at [1392, 310] on p "Added" at bounding box center [1380, 310] width 32 height 12
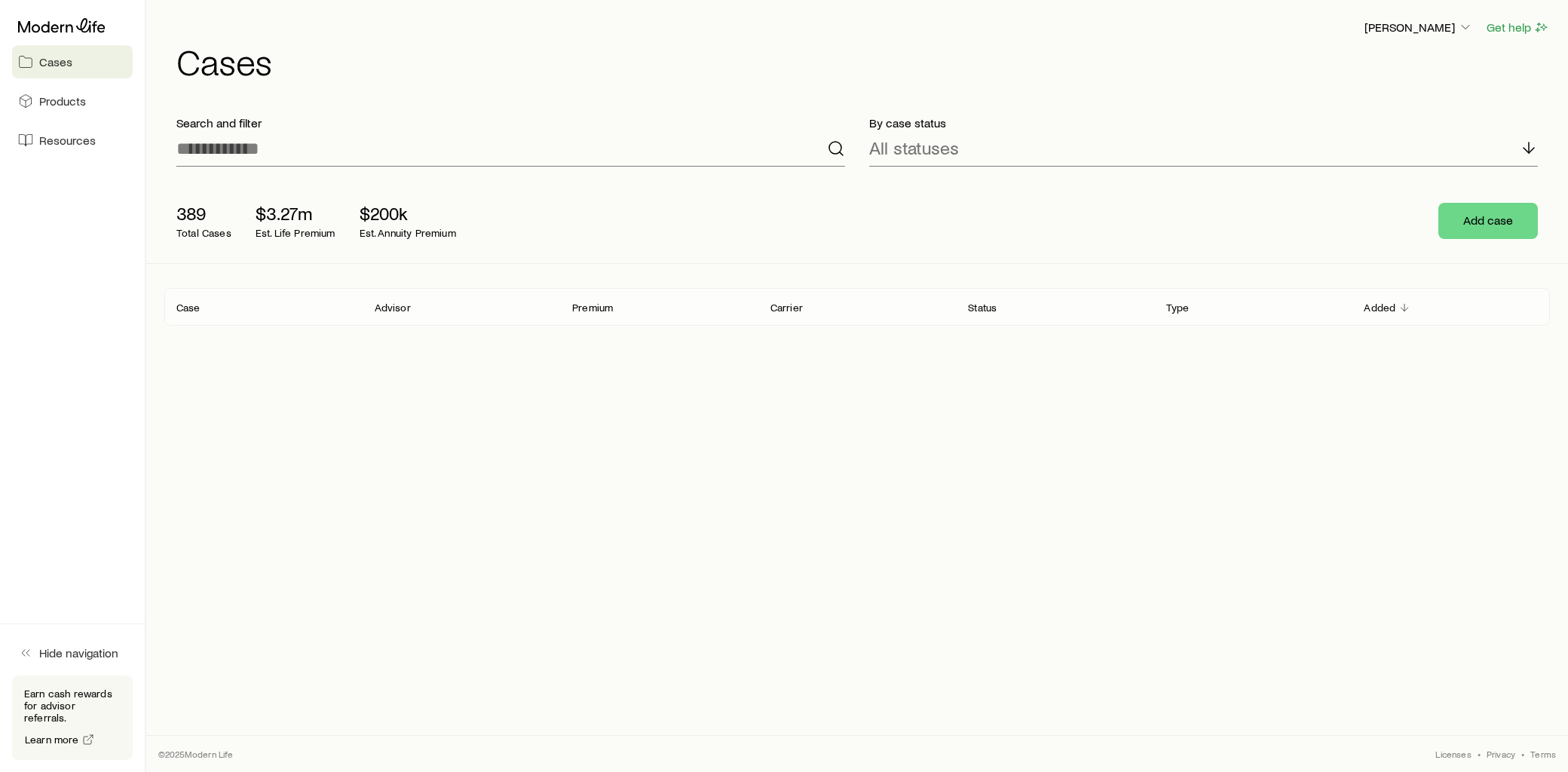
click at [1380, 307] on p "Added" at bounding box center [1380, 307] width 32 height 12
click at [1406, 305] on icon "Client cases" at bounding box center [1404, 307] width 12 height 12
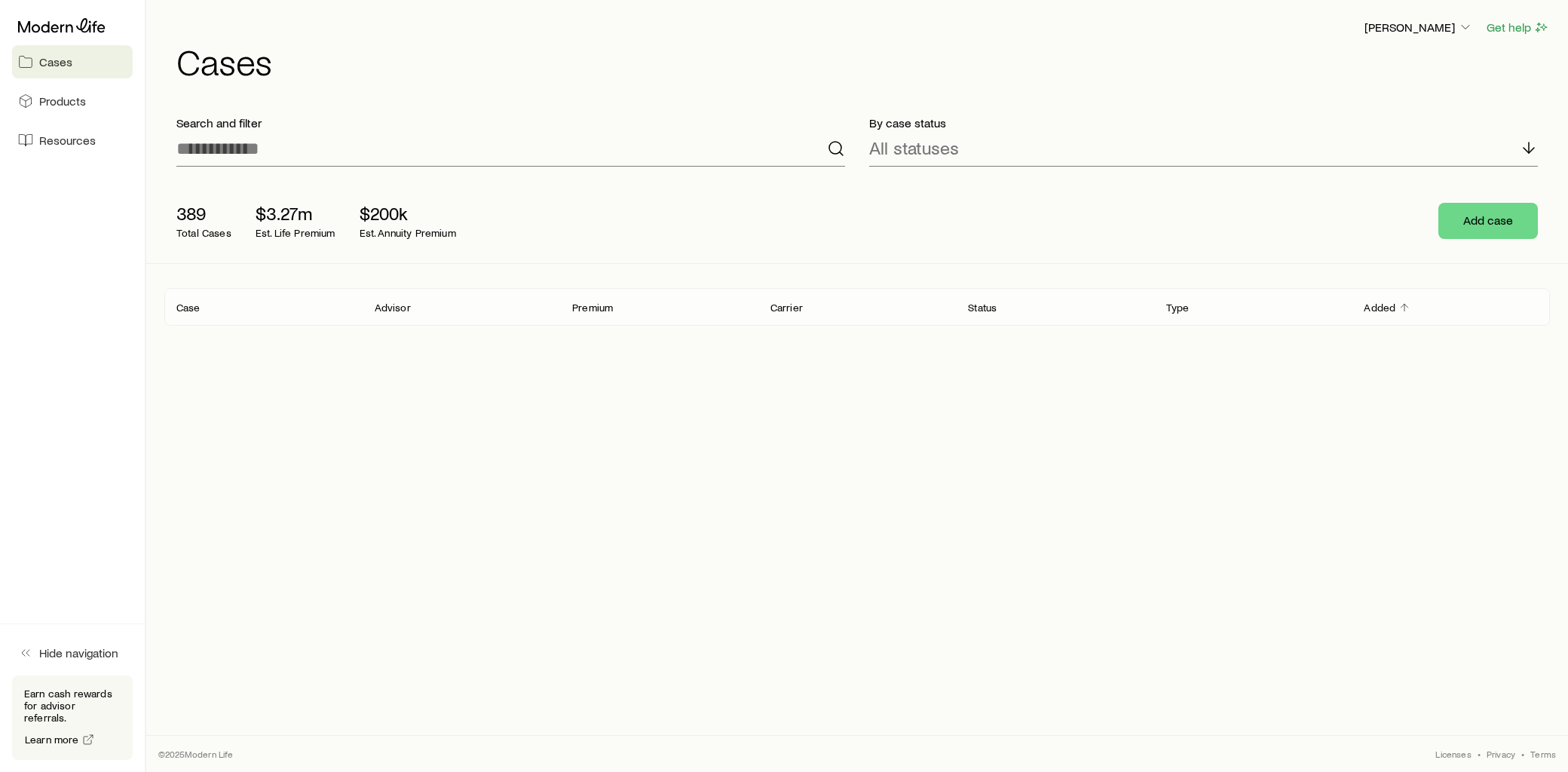
click at [1404, 306] on icon "Client cases" at bounding box center [1404, 307] width 12 height 12
click at [359, 351] on div "Victoria Lloyd Get help Cases Search and filter By case status All statuses 389…" at bounding box center [857, 343] width 1421 height 686
click at [247, 173] on div "Search and filter" at bounding box center [510, 140] width 693 height 75
click at [260, 145] on input at bounding box center [510, 149] width 669 height 36
